Goal: Task Accomplishment & Management: Manage account settings

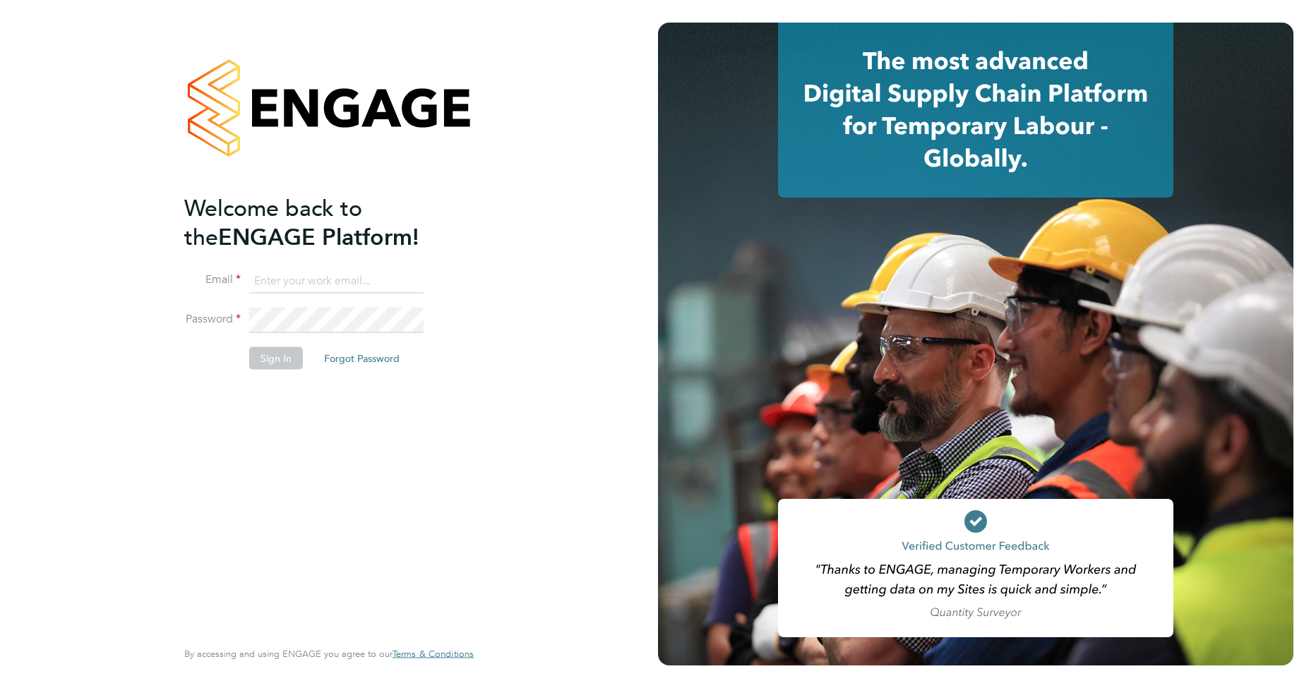
type input "[PERSON_NAME][EMAIL_ADDRESS][PERSON_NAME][DOMAIN_NAME]"
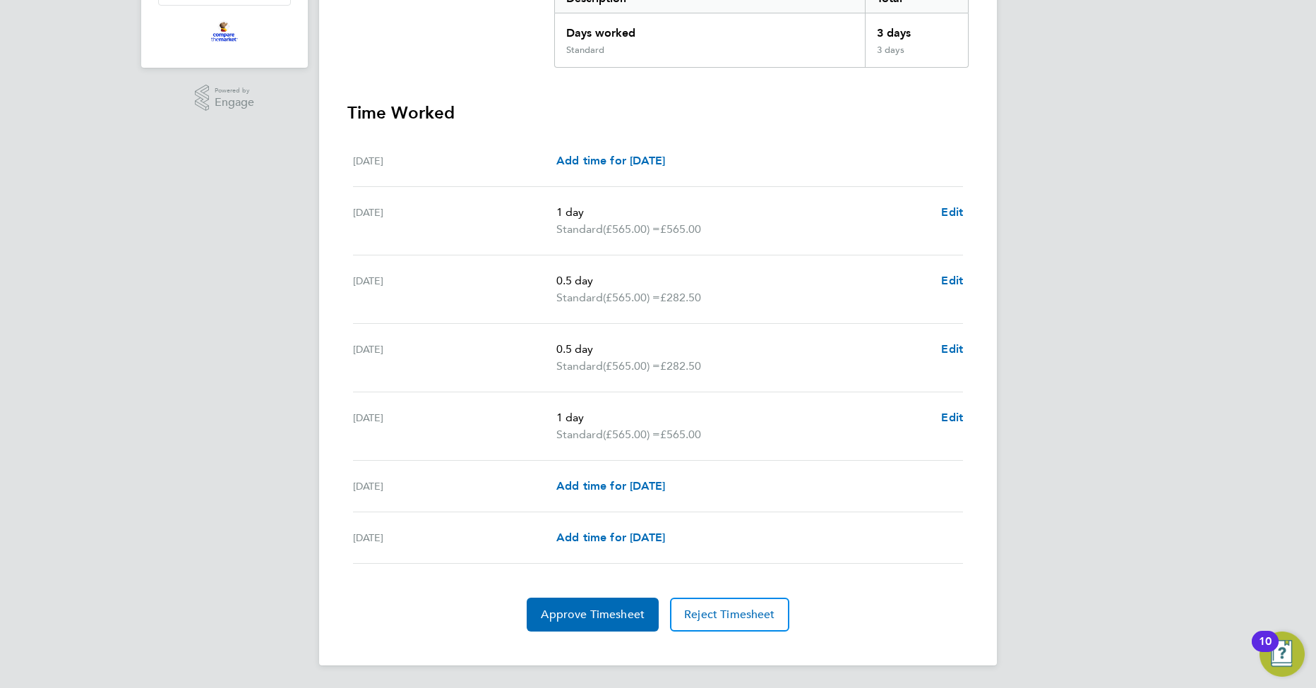
scroll to position [315, 0]
click at [625, 616] on span "Approve Timesheet" at bounding box center [593, 615] width 104 height 14
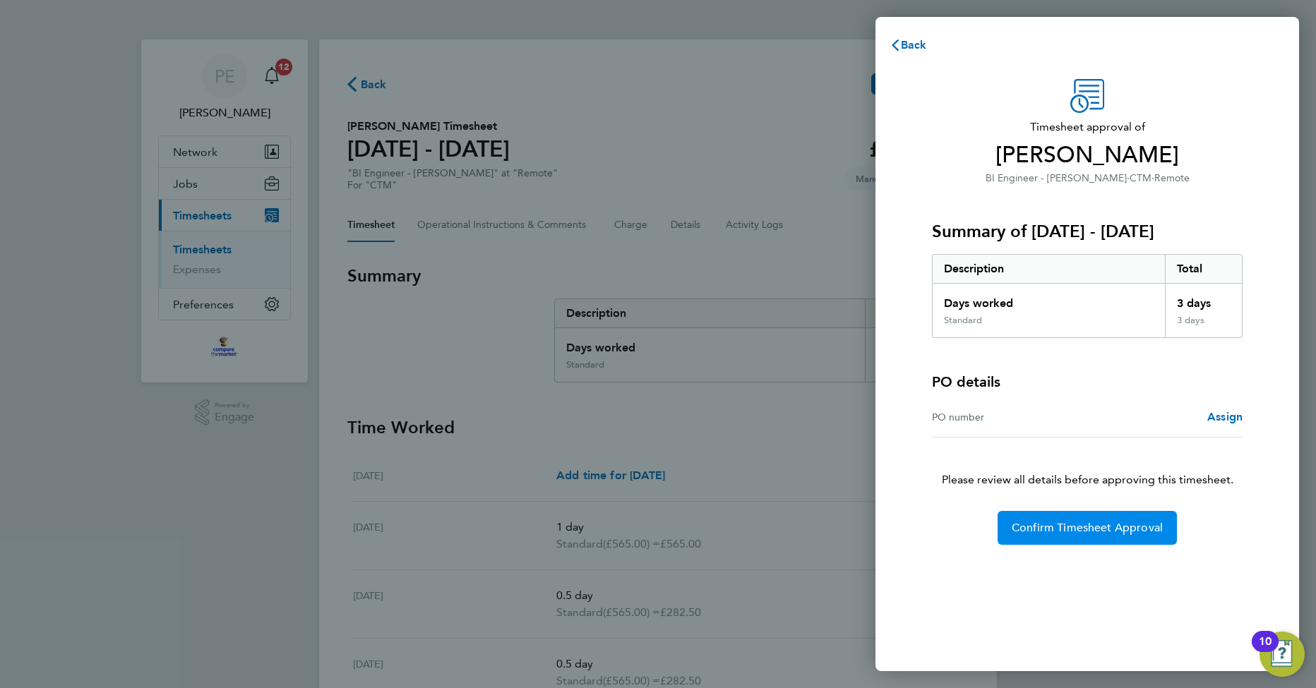
click at [1080, 529] on span "Confirm Timesheet Approval" at bounding box center [1087, 528] width 151 height 14
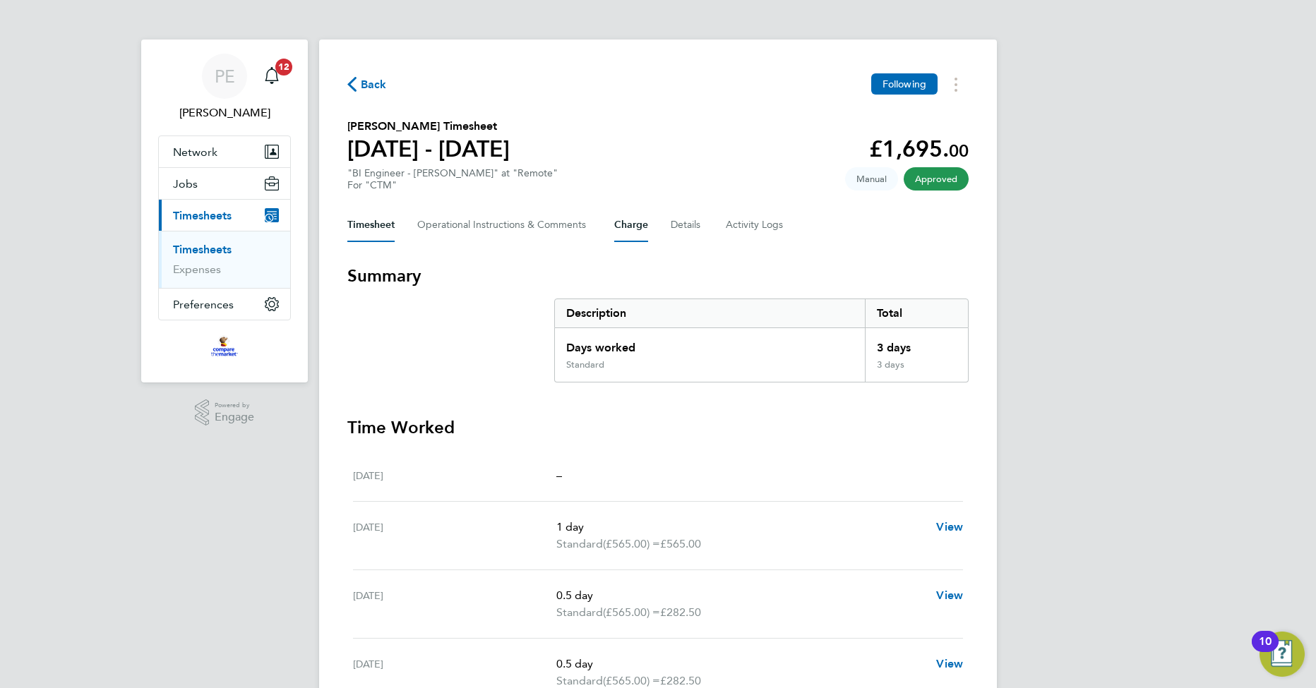
click at [631, 231] on button "Charge" at bounding box center [631, 225] width 34 height 34
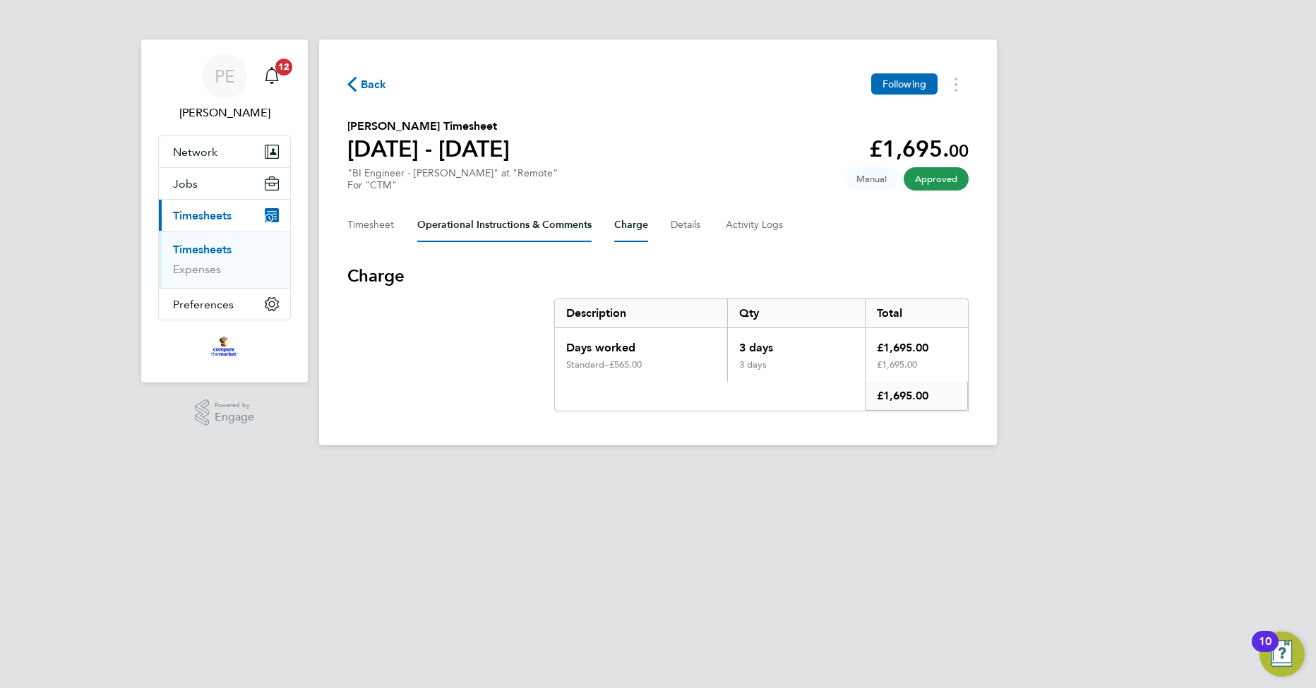
click at [551, 227] on Comments-tab "Operational Instructions & Comments" at bounding box center [504, 225] width 174 height 34
